Goal: Find specific page/section: Find specific page/section

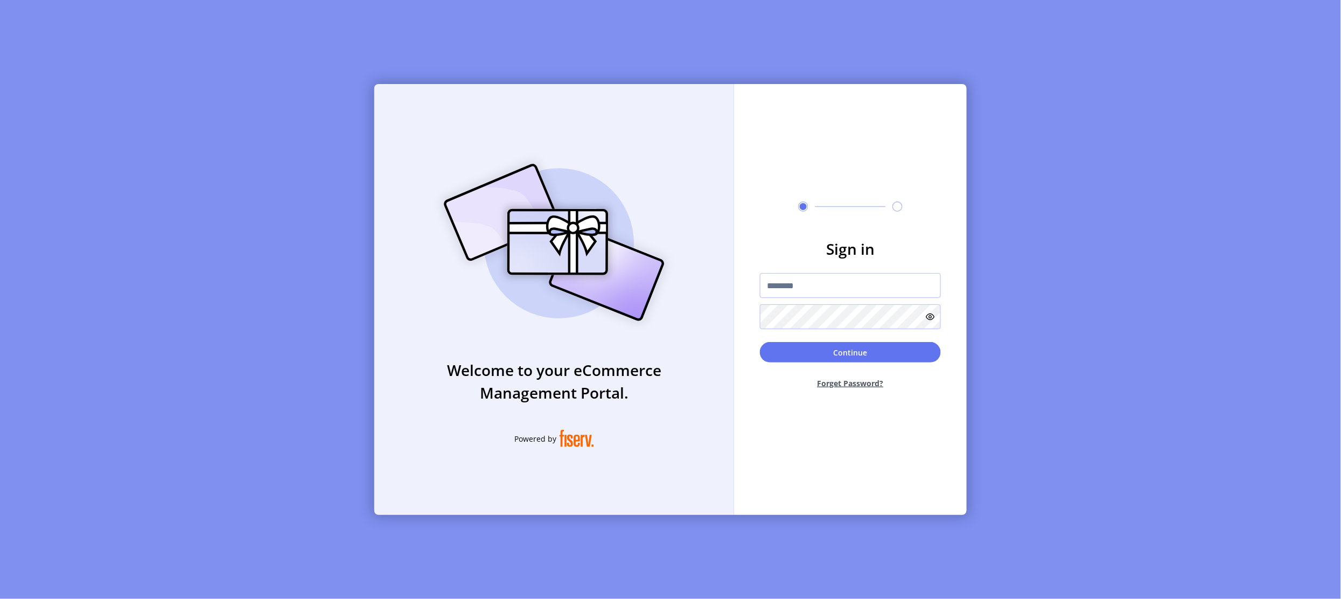
type input "**********"
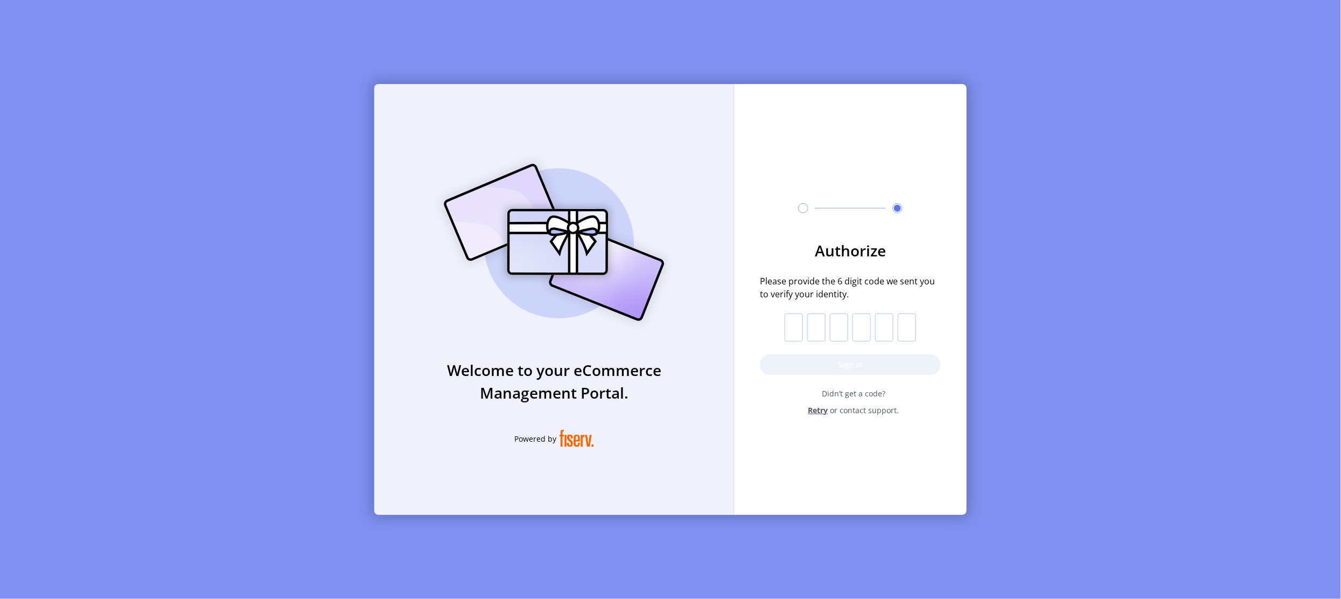
click at [795, 326] on input "text" at bounding box center [794, 327] width 18 height 28
paste input "*"
type input "*"
click at [801, 359] on button "Sign in" at bounding box center [850, 364] width 181 height 20
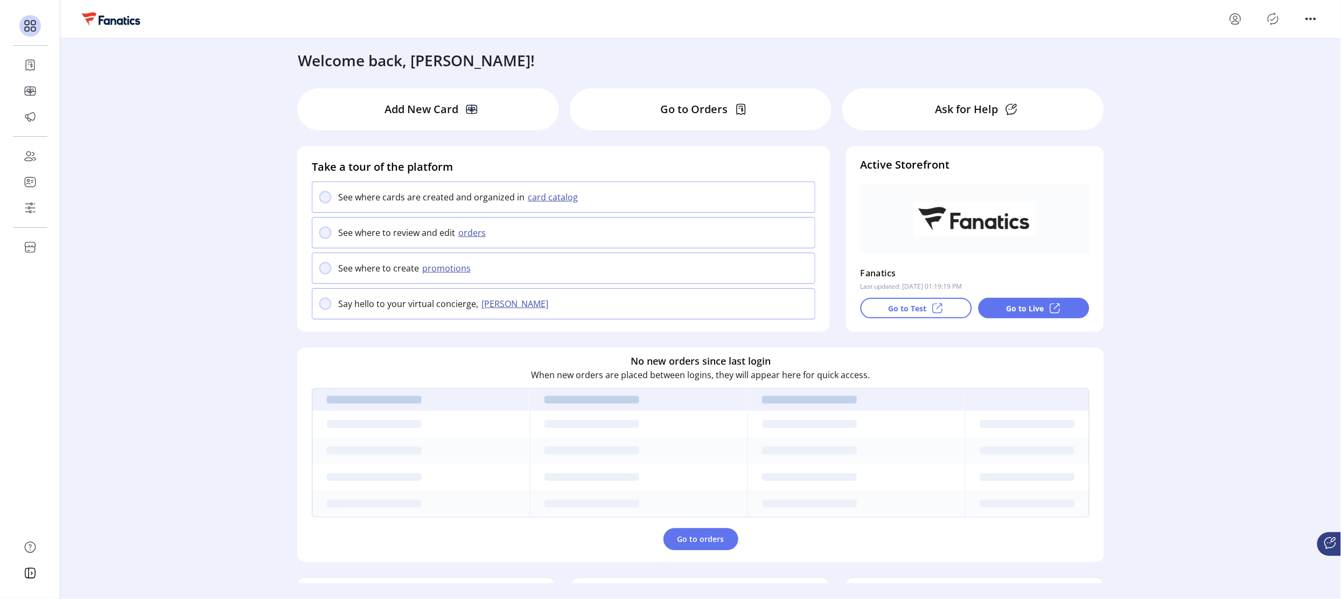
click at [79, 164] on div "Welcome back, [PERSON_NAME]! Add New Card Go to Orders Ask for Help Take a tour…" at bounding box center [700, 310] width 1281 height 545
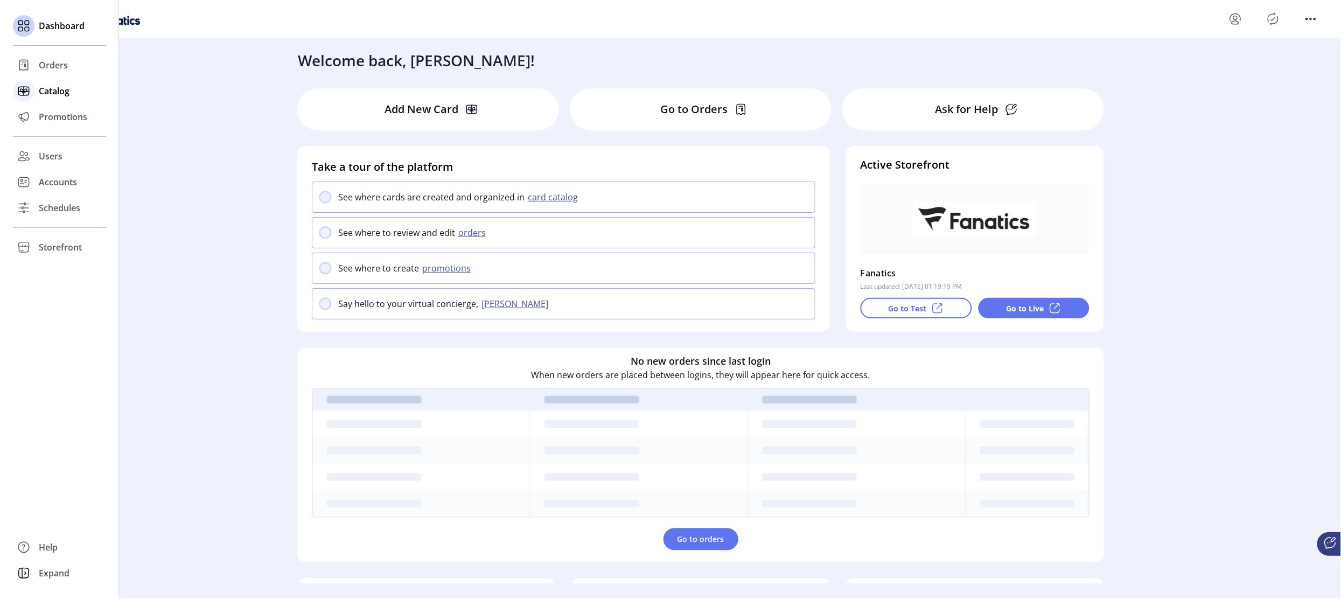
click at [61, 92] on span "Catalog" at bounding box center [54, 91] width 31 height 13
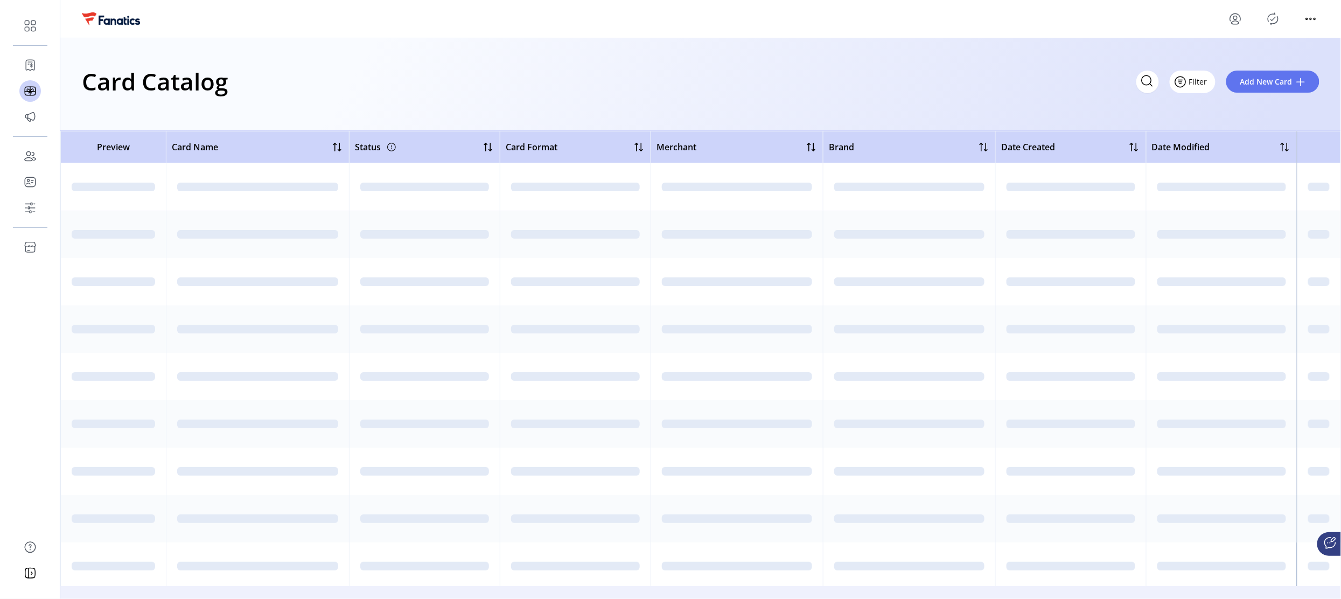
click at [1203, 81] on span "Filter" at bounding box center [1198, 81] width 18 height 11
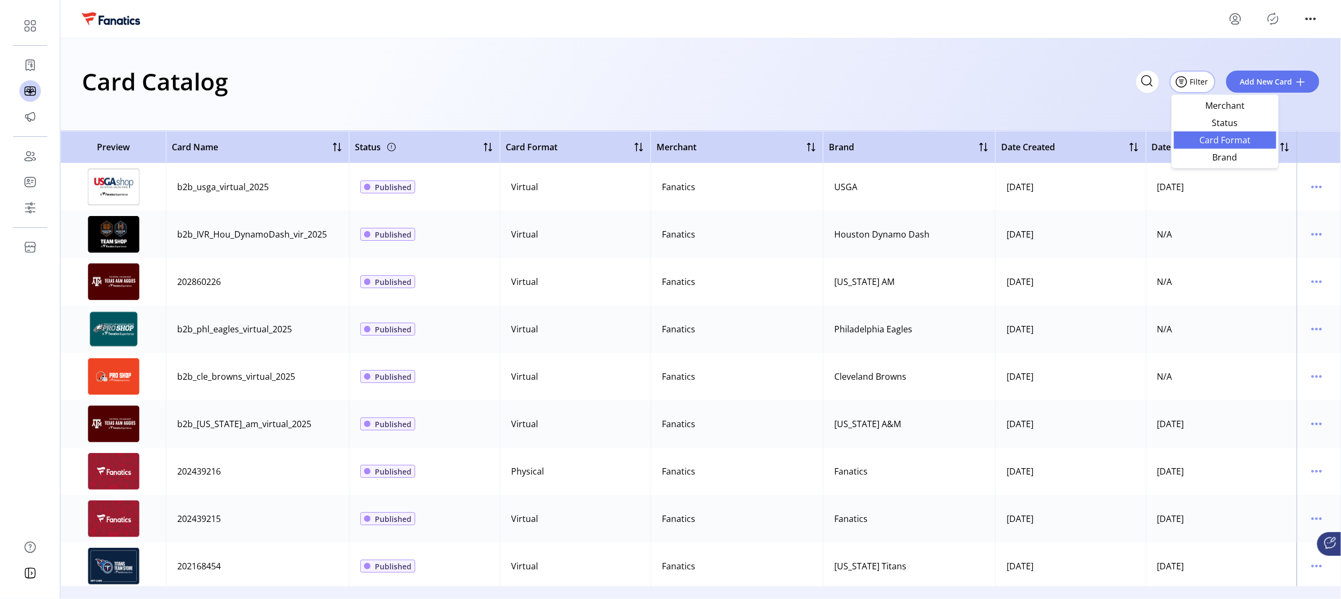
click at [1218, 140] on span "Card Format" at bounding box center [1225, 140] width 89 height 9
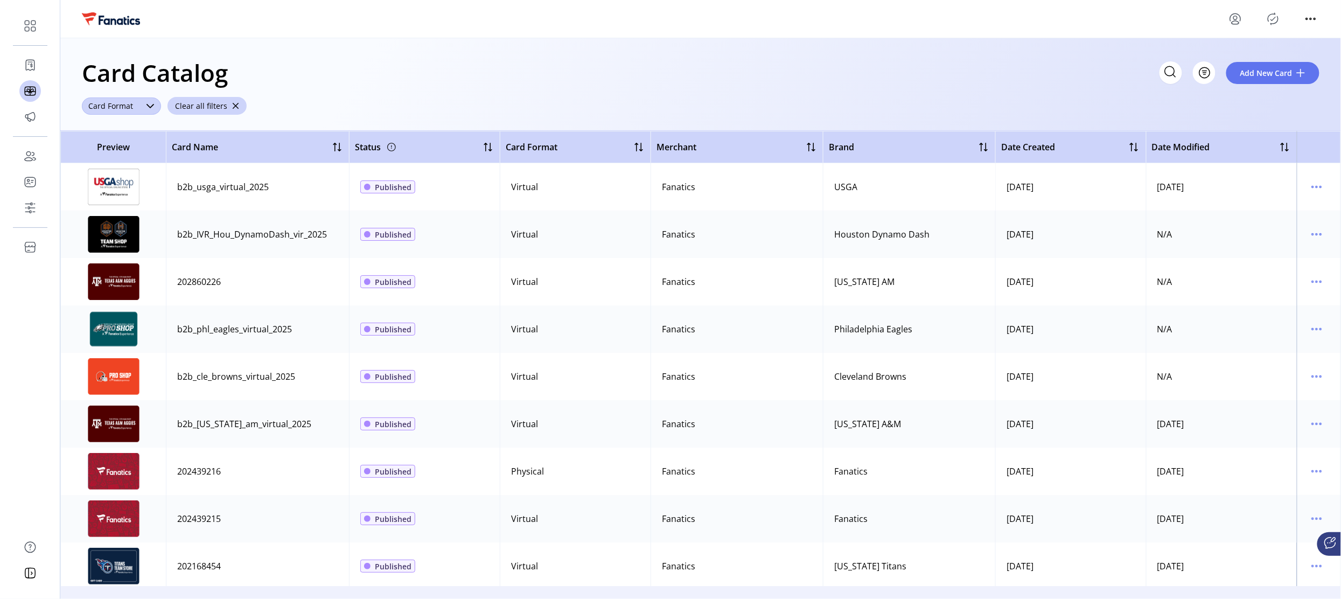
click at [107, 104] on span "Card Format" at bounding box center [111, 105] width 58 height 17
click at [772, 103] on div "Card Catalog Filter Add New Card Card Format Delete Virtual Physical Clear all …" at bounding box center [700, 84] width 1281 height 93
click at [1214, 79] on button "Filter" at bounding box center [1193, 72] width 46 height 23
click at [1228, 96] on span "Merchant" at bounding box center [1225, 97] width 89 height 9
click at [104, 110] on div "Merchant" at bounding box center [106, 105] width 48 height 17
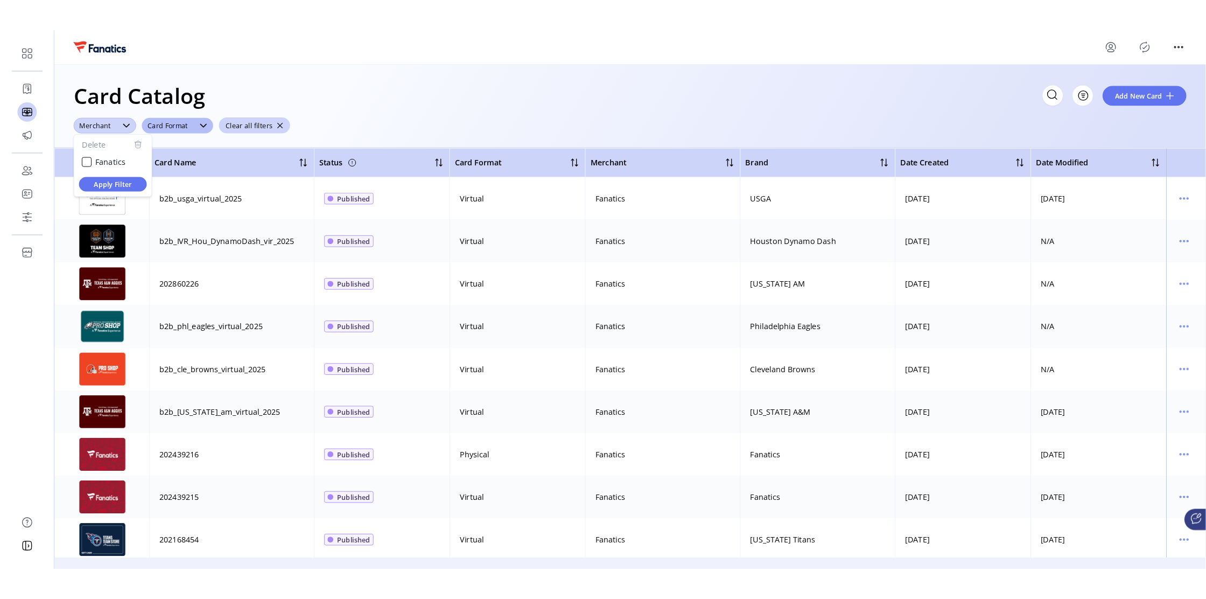
scroll to position [5, 41]
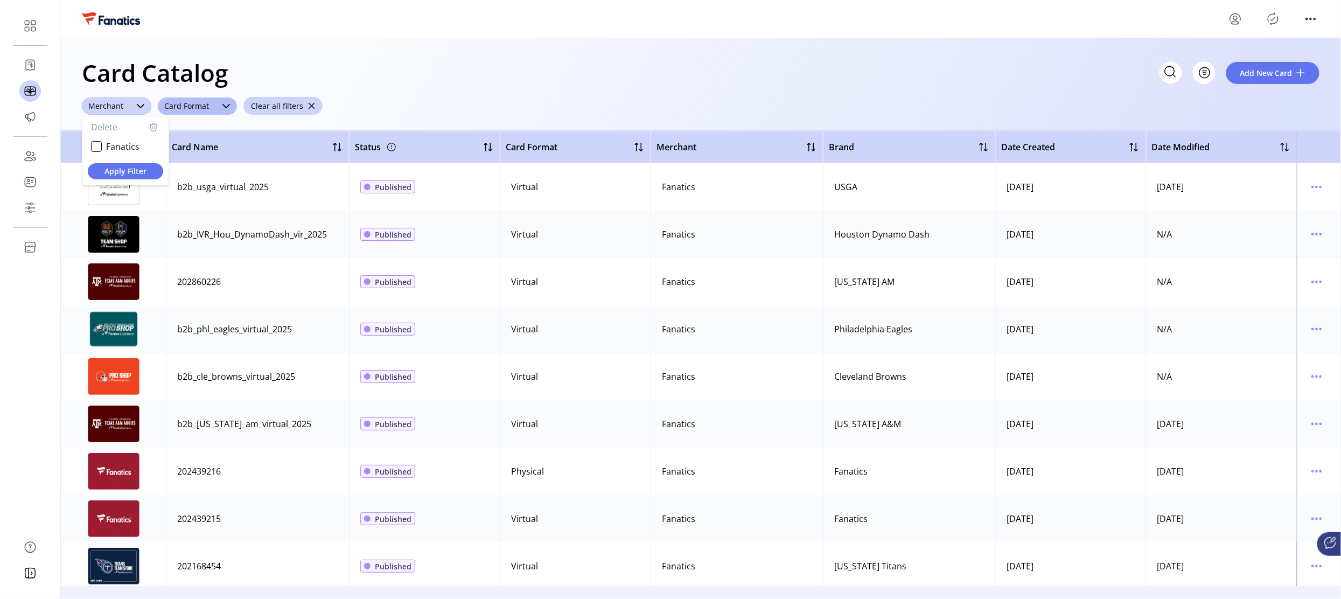
click at [104, 110] on div "Merchant" at bounding box center [106, 105] width 48 height 17
click at [1207, 74] on span "Filter" at bounding box center [1198, 72] width 18 height 11
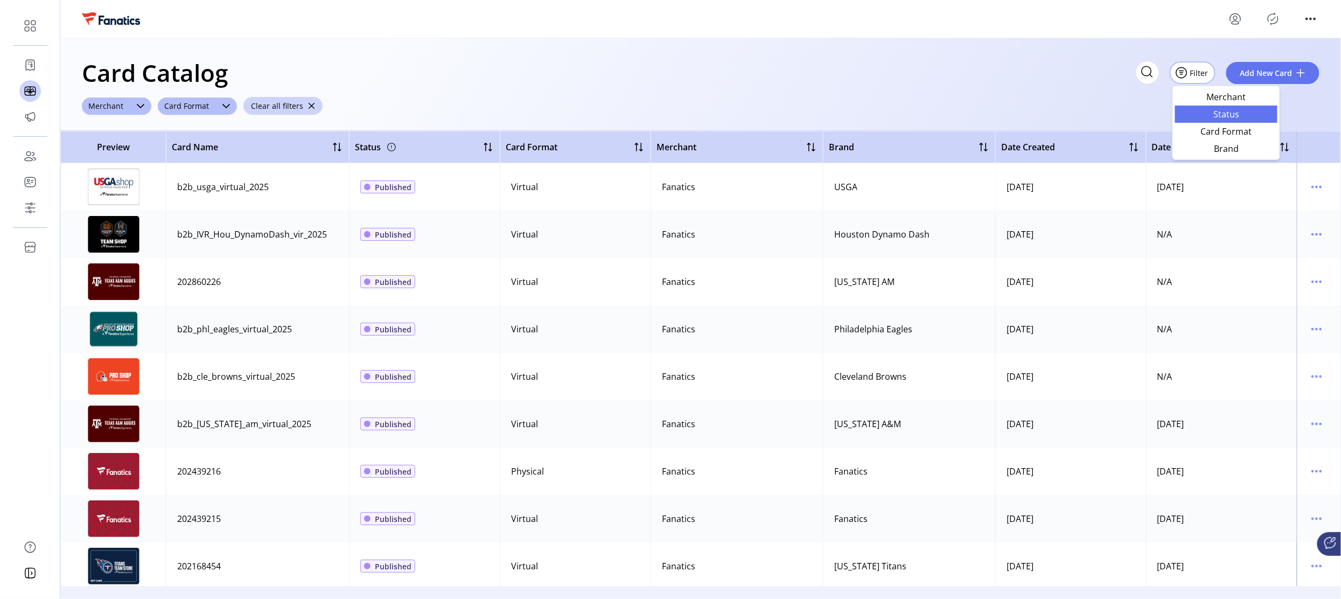
click at [1234, 112] on span "Status" at bounding box center [1226, 114] width 89 height 9
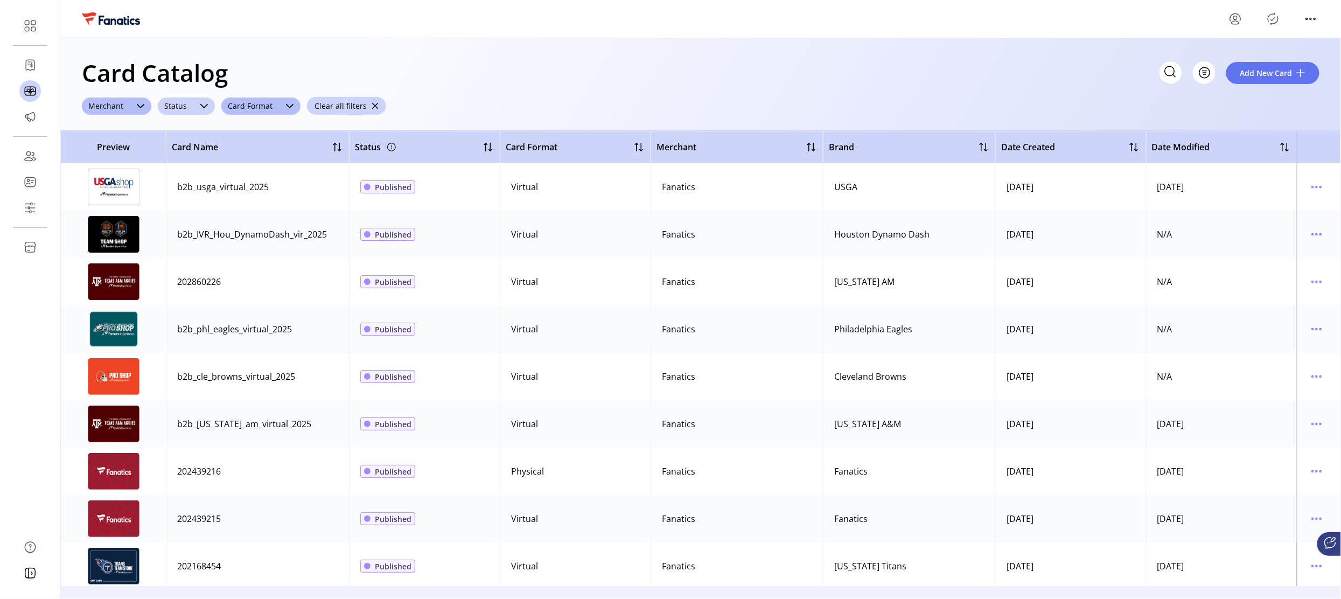
click at [168, 105] on span "Status" at bounding box center [176, 105] width 36 height 17
click at [169, 104] on span "Status" at bounding box center [176, 105] width 36 height 17
click at [363, 105] on button "Clear all filters" at bounding box center [346, 106] width 79 height 18
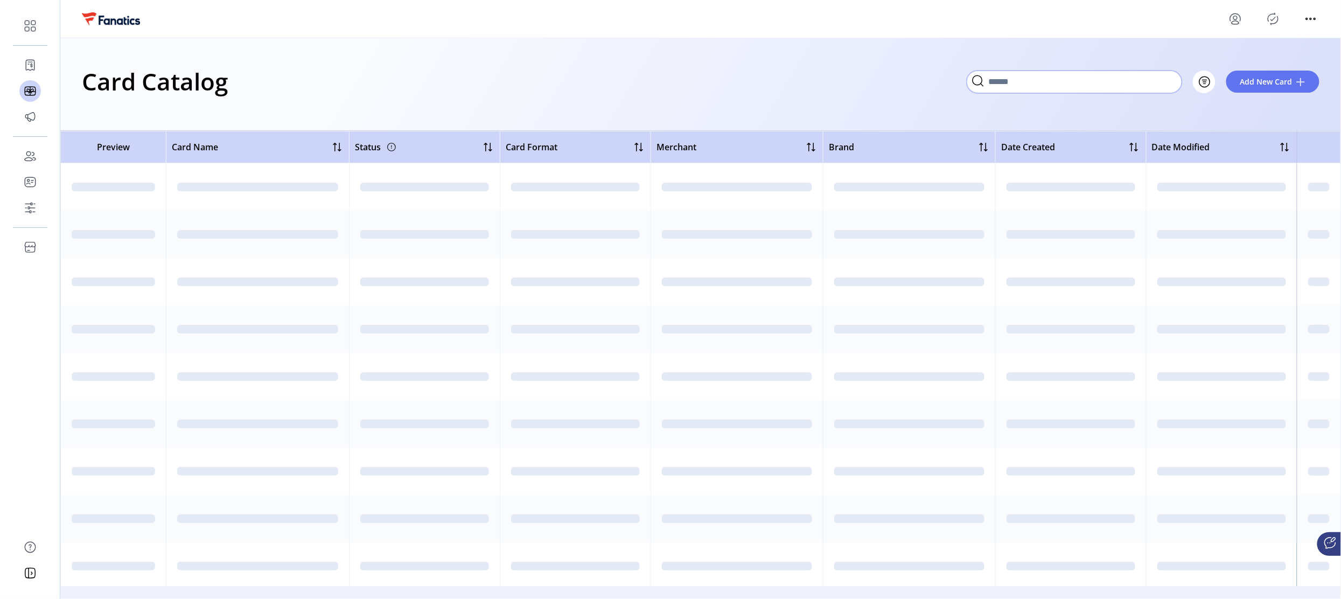
click at [1171, 80] on input "Search" at bounding box center [1074, 82] width 215 height 23
type input "***"
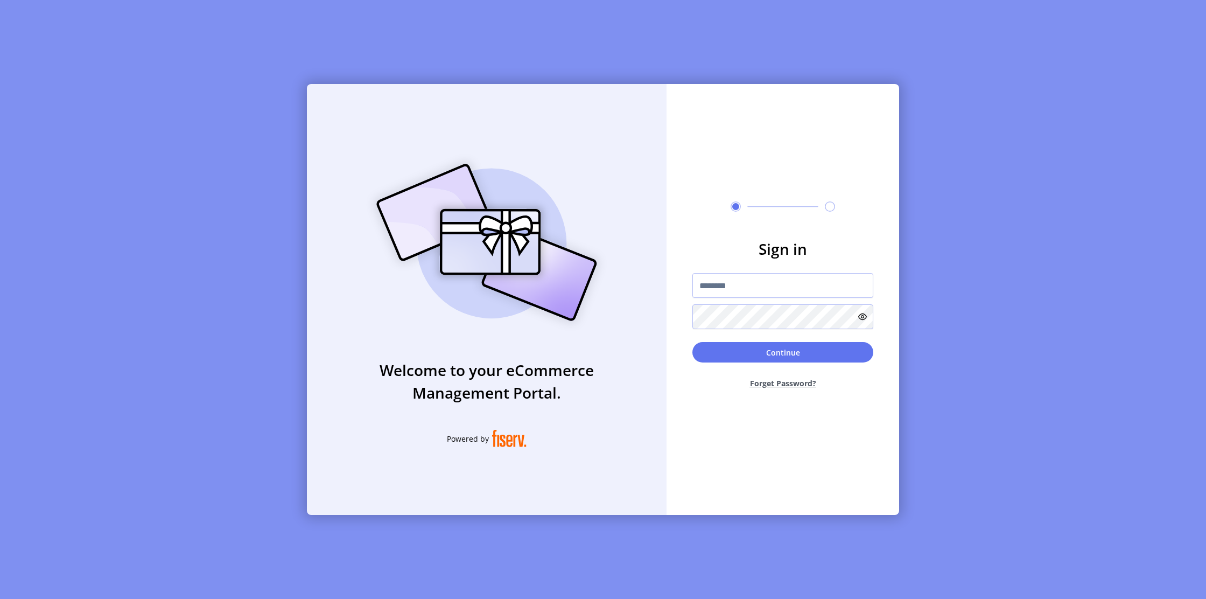
type input "**********"
